Goal: Information Seeking & Learning: Check status

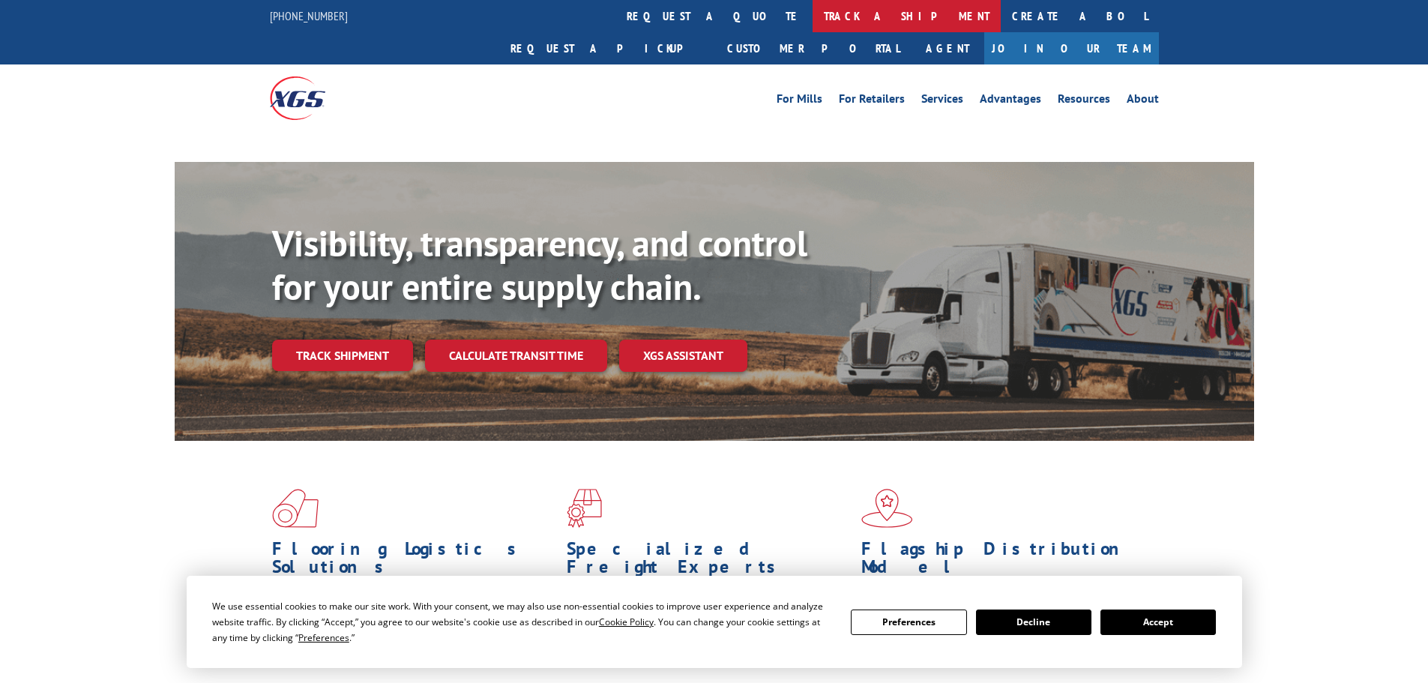
click at [813, 18] on link "track a shipment" at bounding box center [907, 16] width 188 height 32
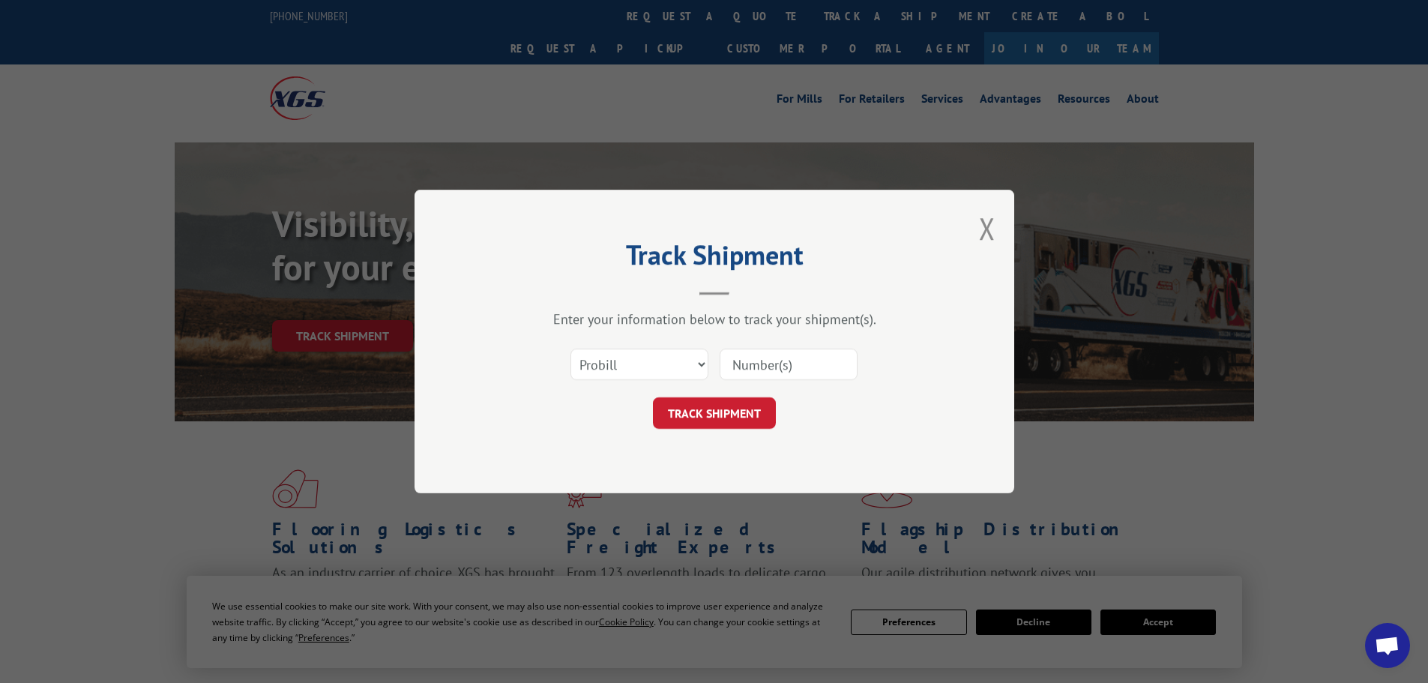
click at [611, 363] on select "Select category... Probill BOL PO" at bounding box center [640, 364] width 138 height 31
select select "bol"
click at [571, 349] on select "Select category... Probill BOL PO" at bounding box center [640, 364] width 138 height 31
click at [739, 360] on input at bounding box center [789, 364] width 138 height 31
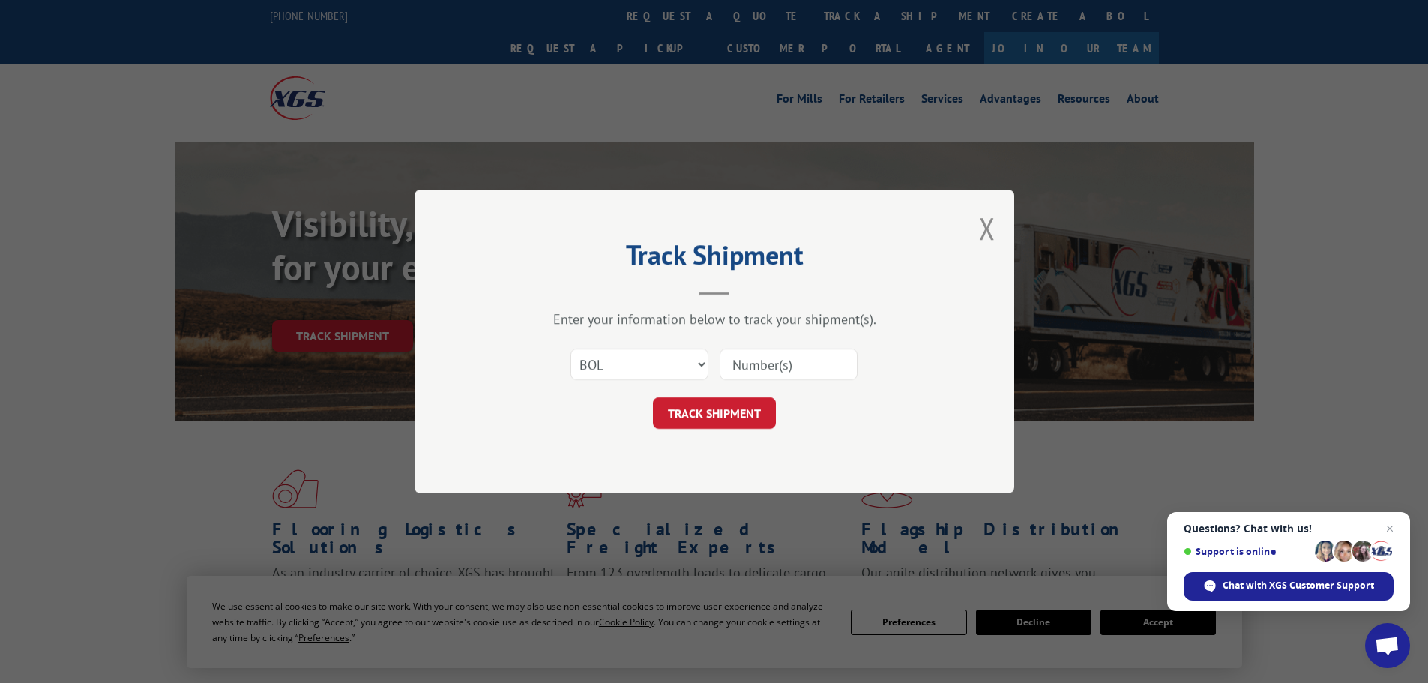
paste input "5513762"
type input "5513762"
click at [704, 408] on button "TRACK SHIPMENT" at bounding box center [714, 412] width 123 height 31
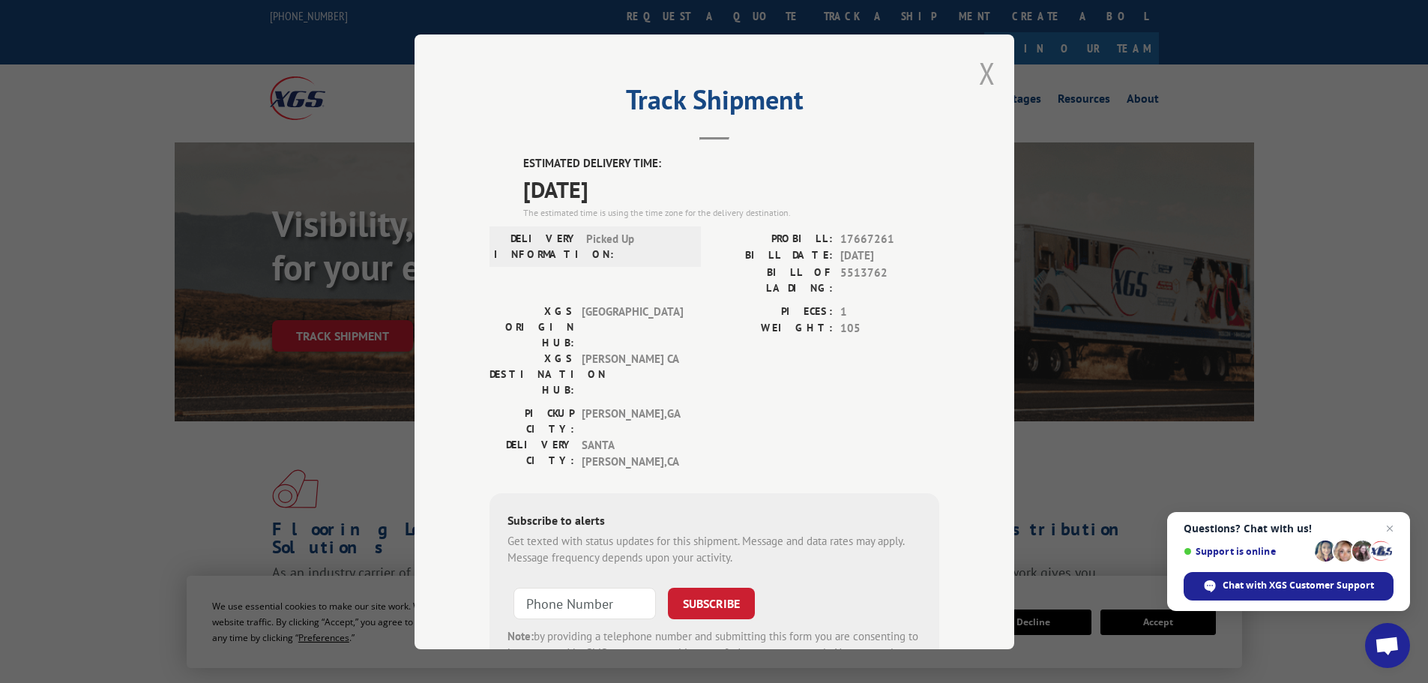
click at [980, 71] on button "Close modal" at bounding box center [987, 73] width 16 height 40
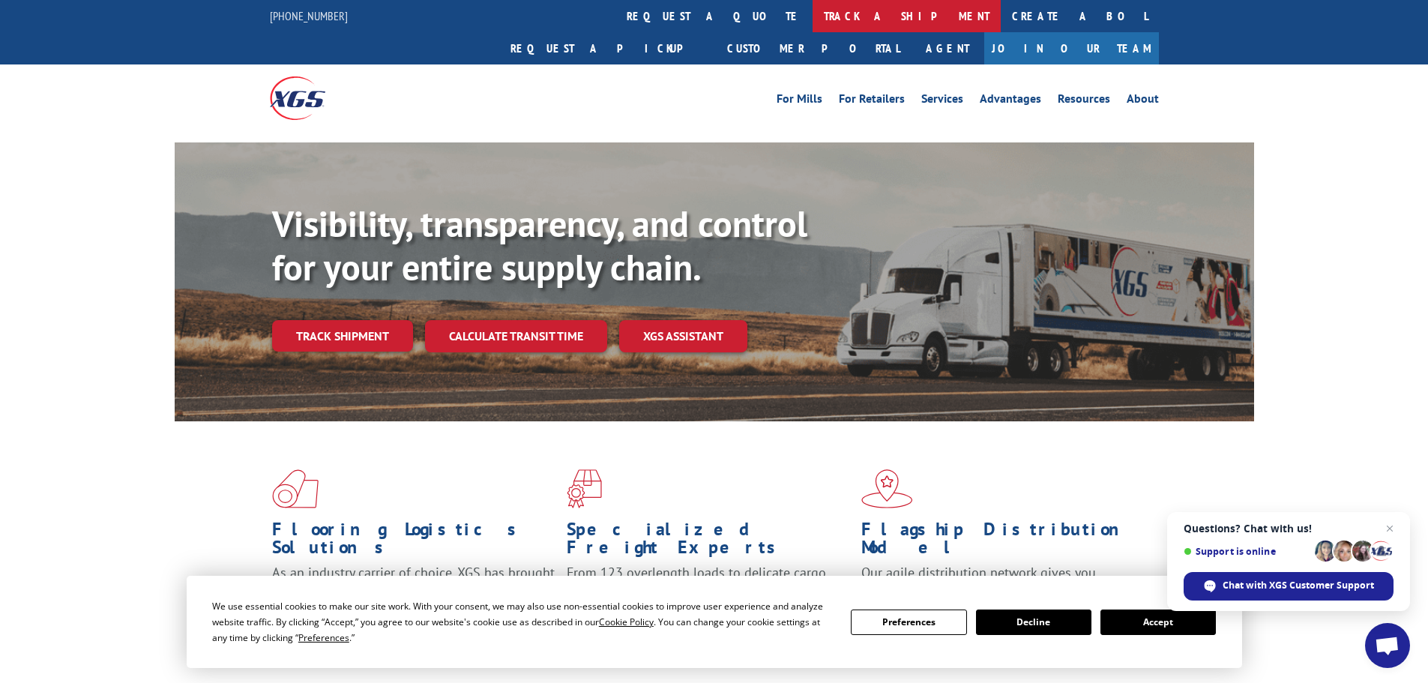
click at [813, 16] on link "track a shipment" at bounding box center [907, 16] width 188 height 32
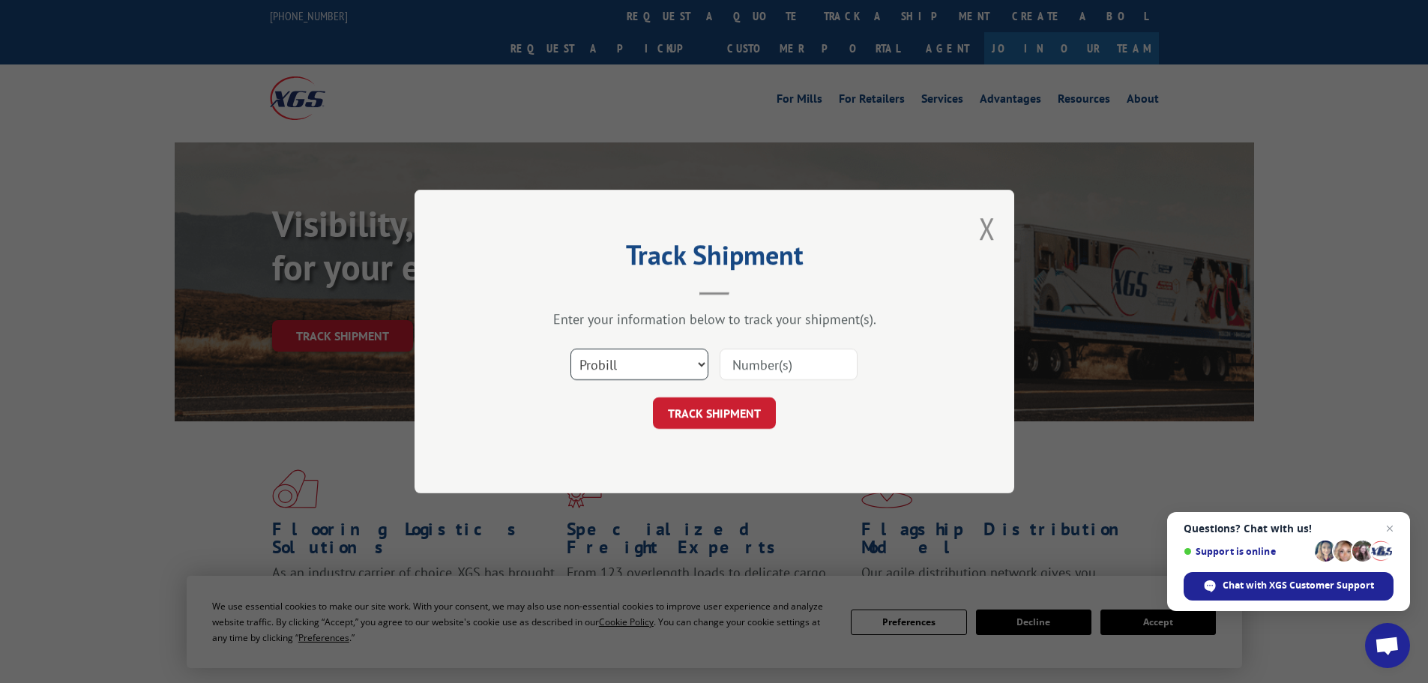
click at [625, 363] on select "Select category... Probill BOL PO" at bounding box center [640, 364] width 138 height 31
select select "bol"
click at [571, 349] on select "Select category... Probill BOL PO" at bounding box center [640, 364] width 138 height 31
click at [745, 364] on input at bounding box center [789, 364] width 138 height 31
paste input "5513891"
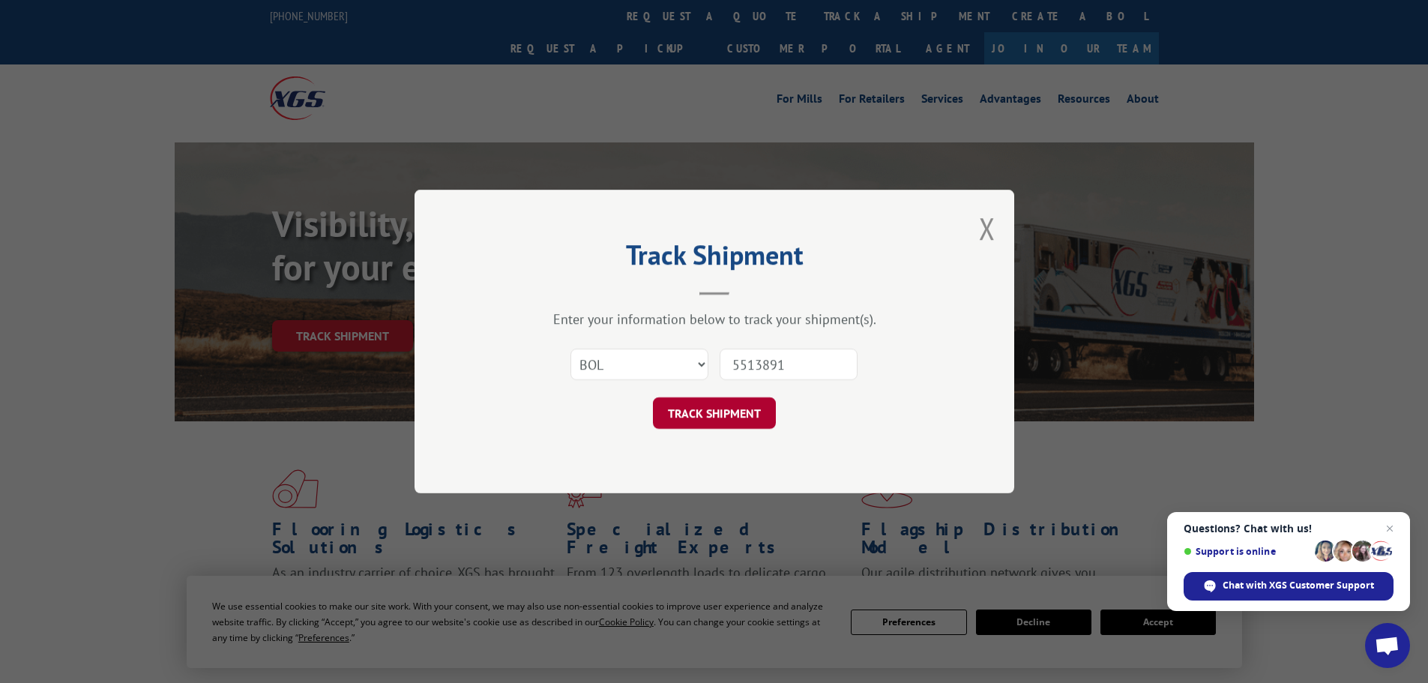
type input "5513891"
click at [706, 410] on button "TRACK SHIPMENT" at bounding box center [714, 412] width 123 height 31
